Goal: Task Accomplishment & Management: Use online tool/utility

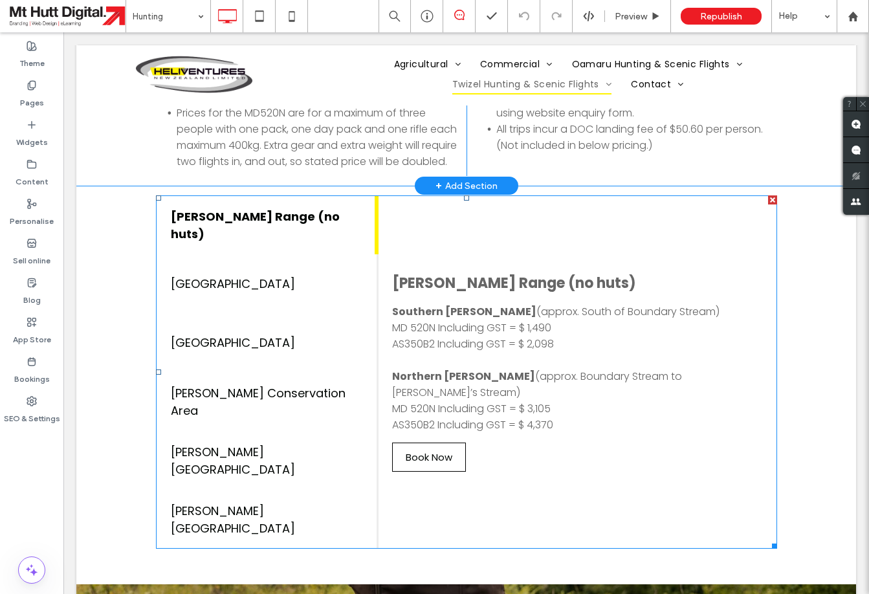
scroll to position [1898, 0]
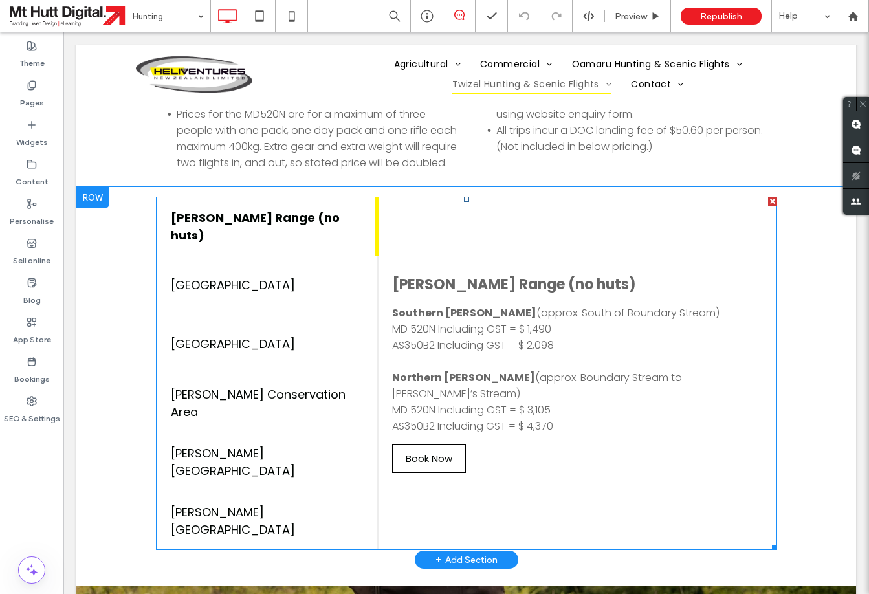
click at [545, 197] on span at bounding box center [466, 373] width 621 height 353
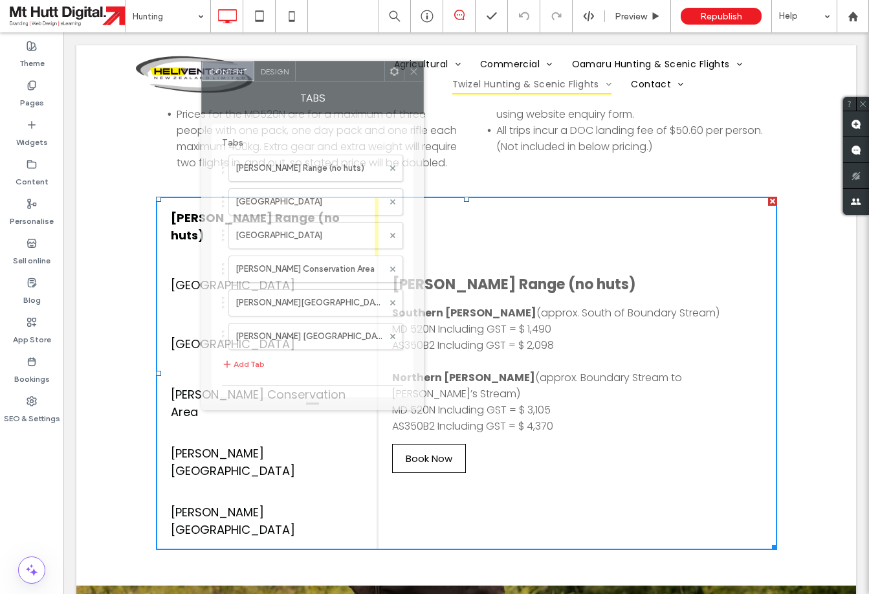
drag, startPoint x: 219, startPoint y: 135, endPoint x: 353, endPoint y: 67, distance: 150.2
click at [353, 67] on div at bounding box center [340, 70] width 89 height 19
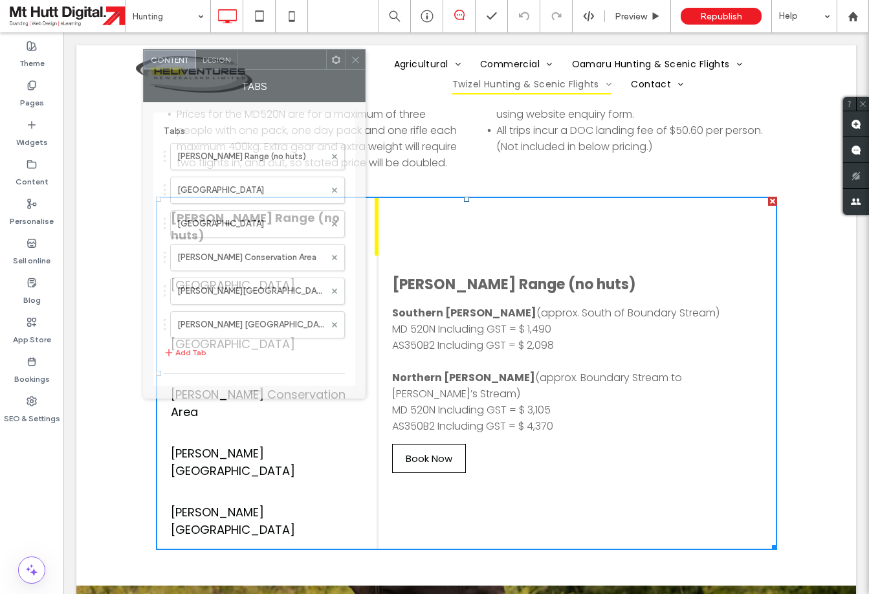
drag, startPoint x: 349, startPoint y: 69, endPoint x: 281, endPoint y: 64, distance: 67.5
click at [281, 64] on div at bounding box center [281, 59] width 89 height 19
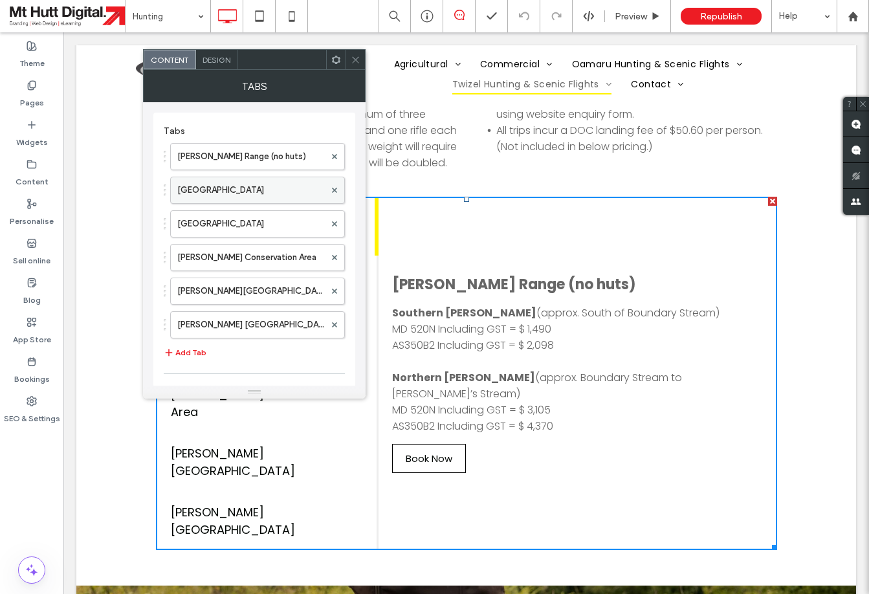
click at [265, 192] on label "Ahuriri Conservation Park" at bounding box center [251, 190] width 148 height 26
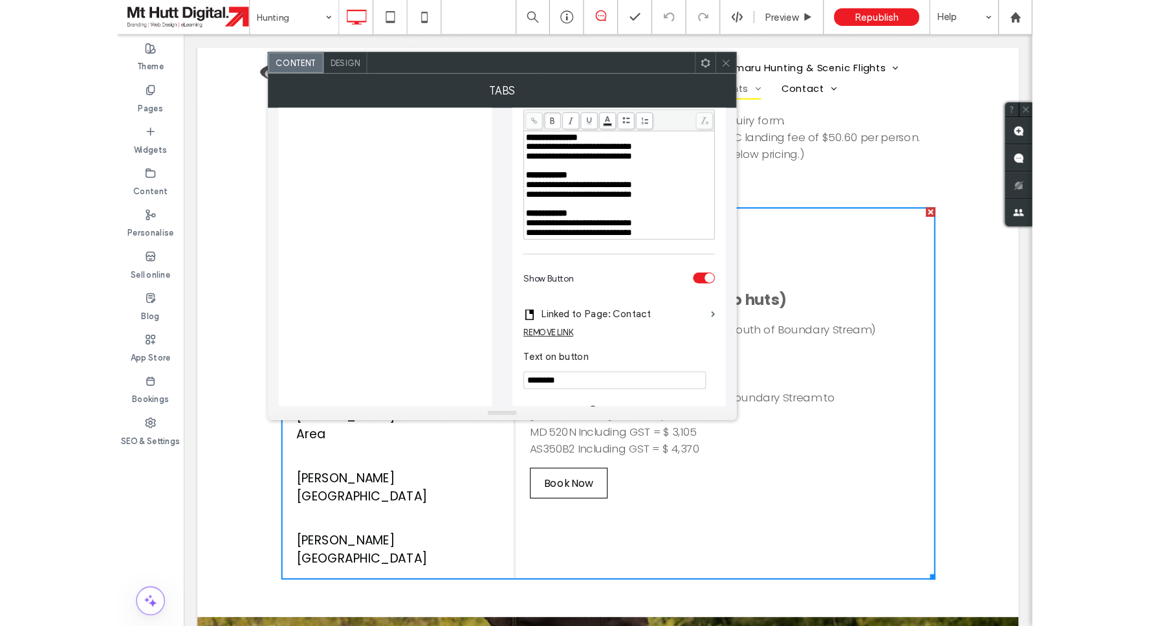
scroll to position [316, 0]
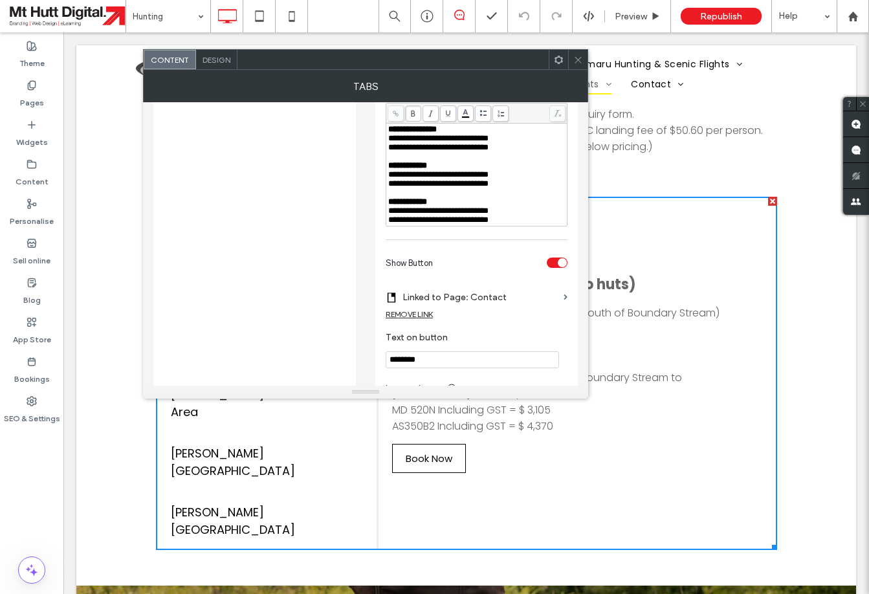
click at [522, 143] on div "**********" at bounding box center [476, 138] width 177 height 9
click at [517, 143] on div "**********" at bounding box center [476, 138] width 177 height 9
click at [521, 179] on div "**********" at bounding box center [476, 174] width 177 height 9
click at [581, 60] on icon at bounding box center [578, 60] width 10 height 10
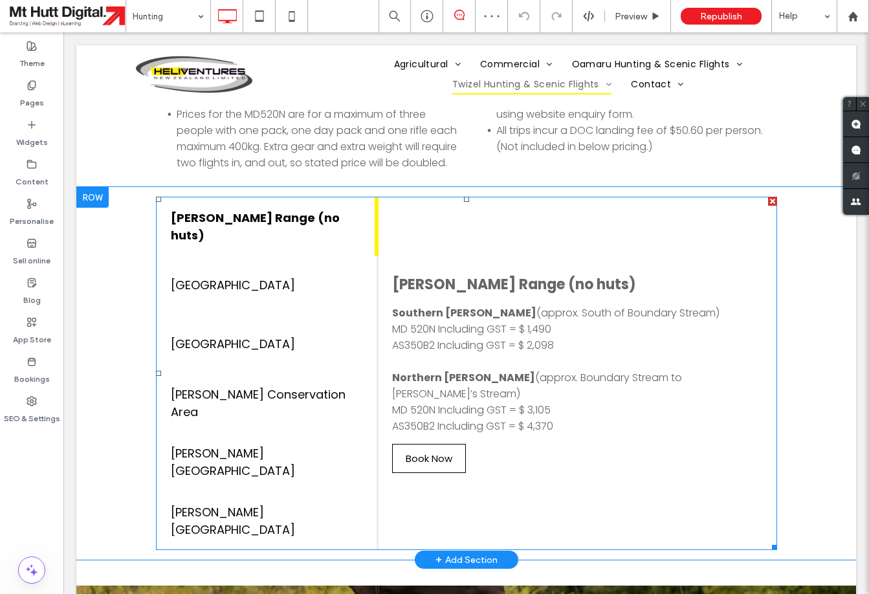
click at [273, 197] on span at bounding box center [466, 373] width 621 height 353
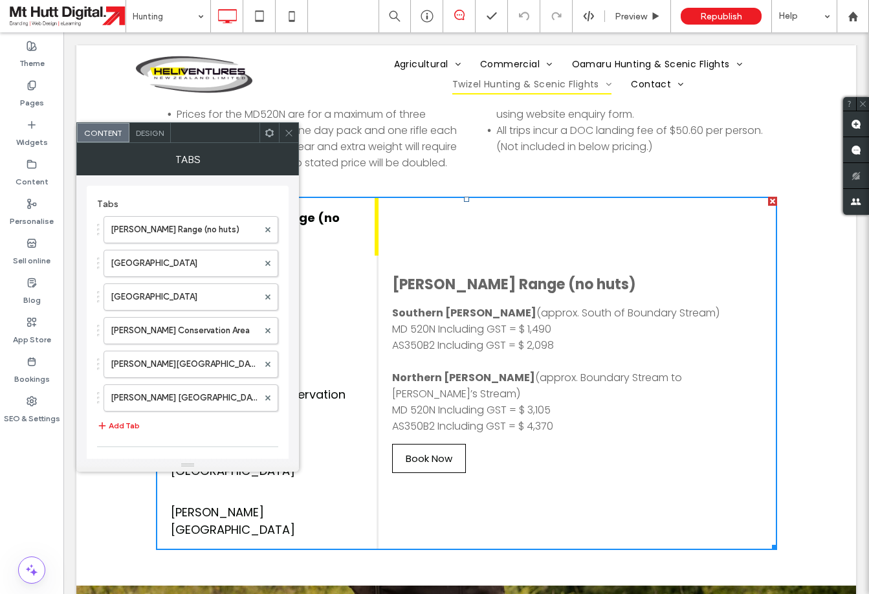
click at [291, 131] on use at bounding box center [288, 132] width 6 height 6
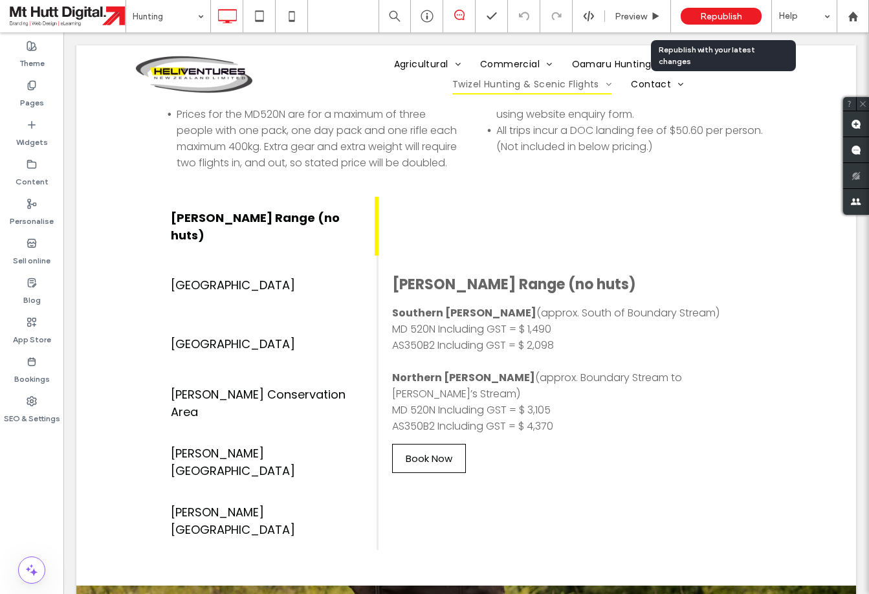
click at [729, 17] on span "Republish" at bounding box center [721, 16] width 42 height 11
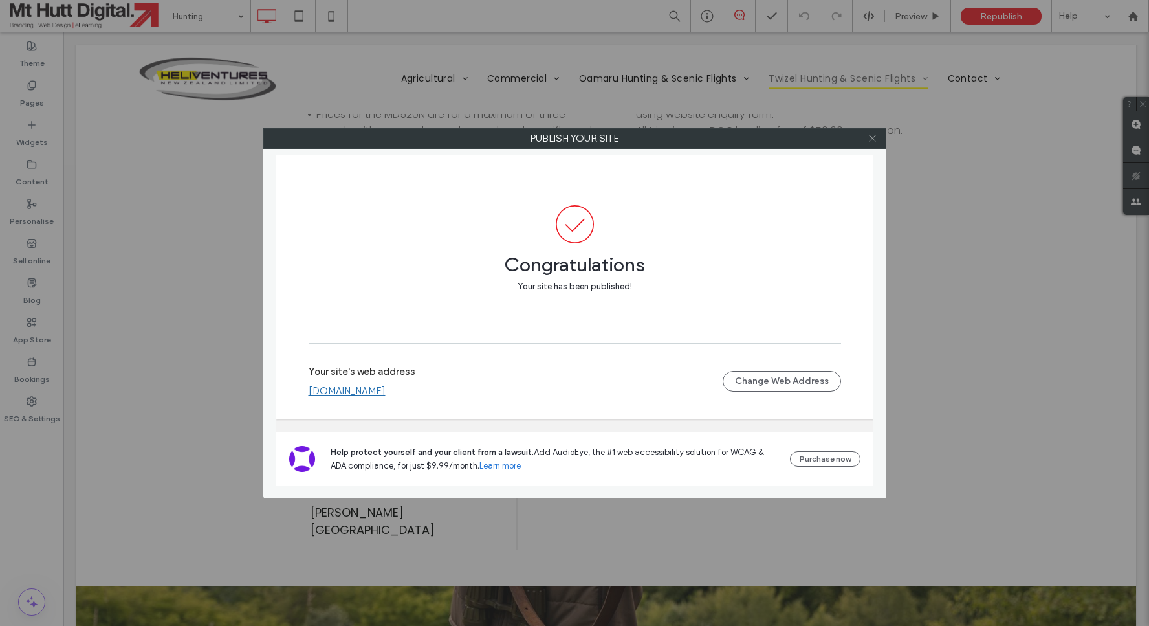
click at [877, 141] on icon at bounding box center [873, 138] width 10 height 10
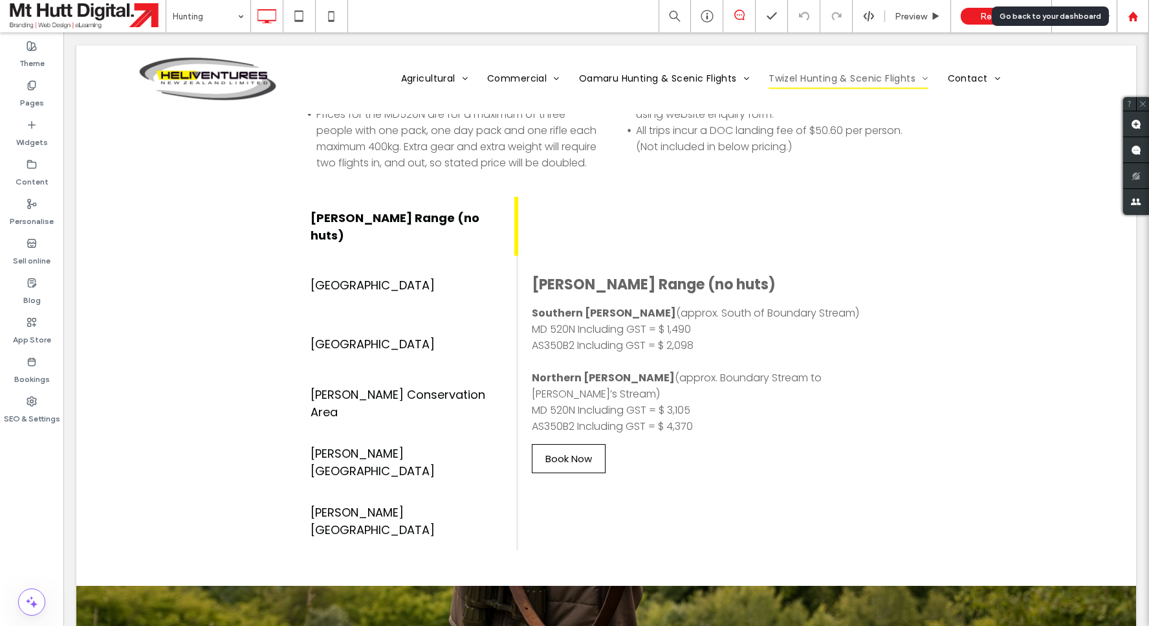
click at [938, 18] on use at bounding box center [1133, 16] width 10 height 10
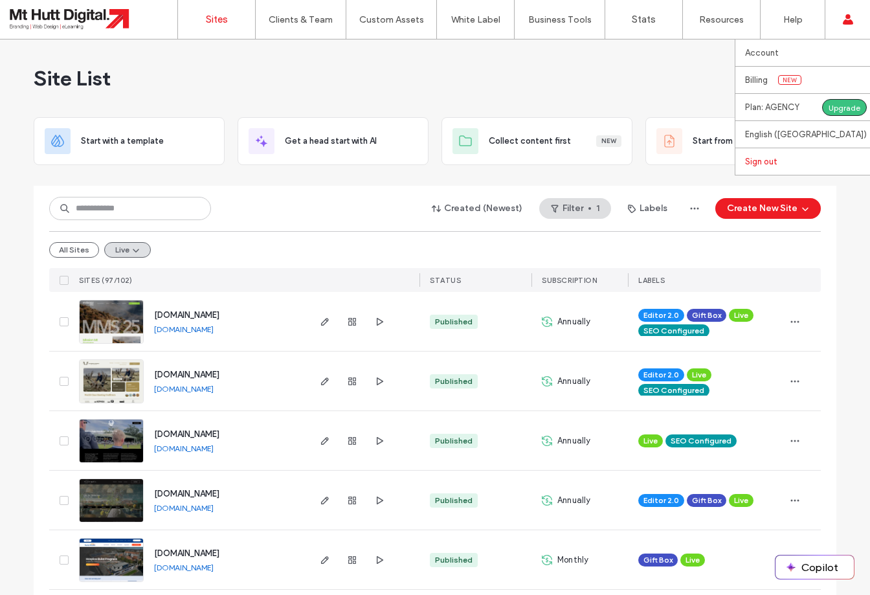
click at [769, 162] on label "Sign out" at bounding box center [761, 162] width 32 height 10
